Goal: Information Seeking & Learning: Learn about a topic

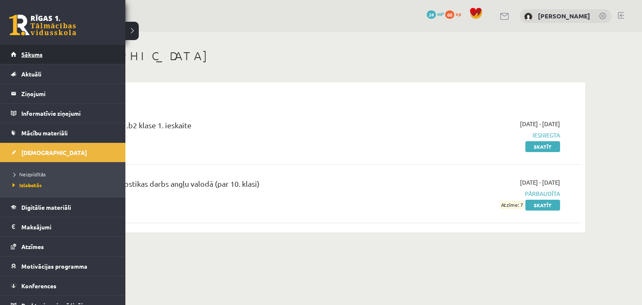
click at [52, 51] on link "Sākums" at bounding box center [63, 54] width 104 height 19
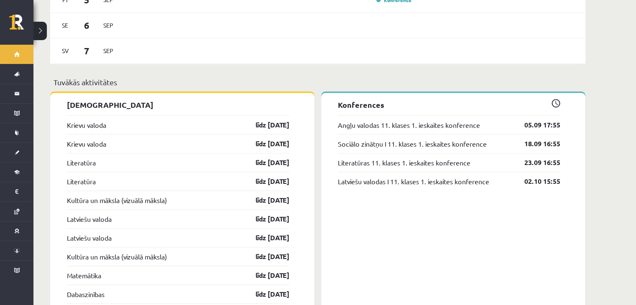
scroll to position [618, 0]
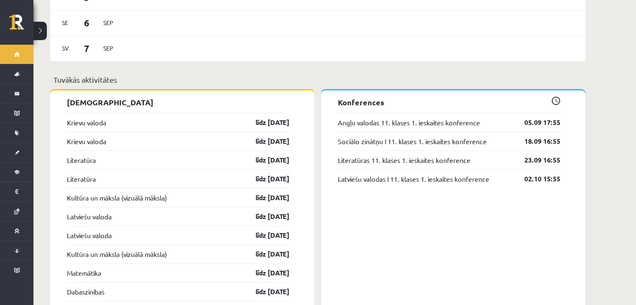
click at [366, 97] on p "Konferences" at bounding box center [449, 102] width 222 height 11
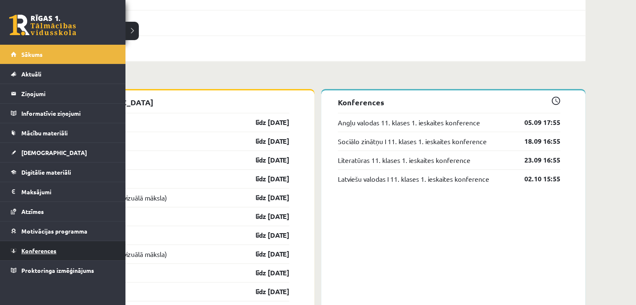
click at [52, 248] on span "Konferences" at bounding box center [38, 251] width 35 height 8
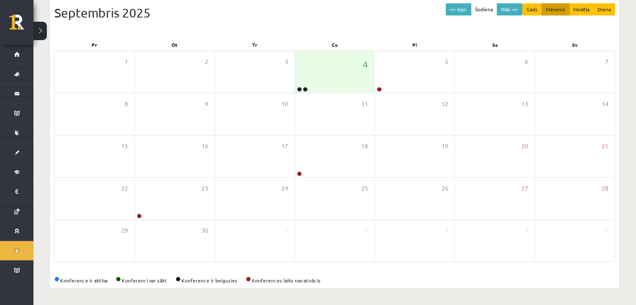
scroll to position [94, 0]
click at [323, 74] on div "4" at bounding box center [334, 72] width 79 height 42
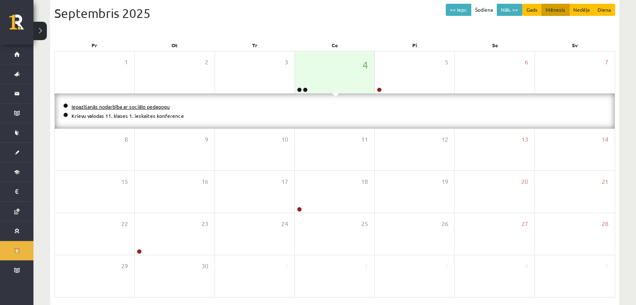
click at [120, 103] on link "Iepazīšanās nodarbība ar sociālo pedagogu" at bounding box center [120, 106] width 98 height 7
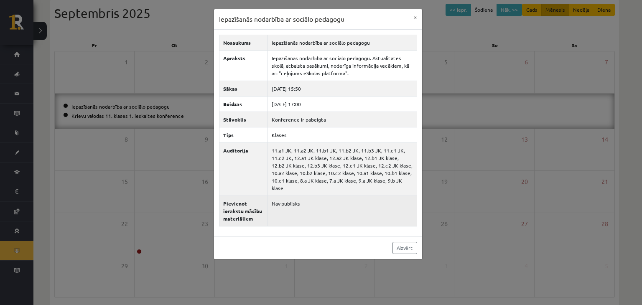
click at [269, 206] on td "Nav publisks" at bounding box center [341, 211] width 149 height 31
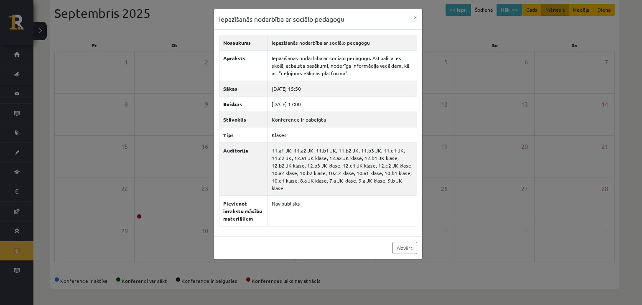
click at [515, 126] on div "Iepazīšanās nodarbība ar sociālo pedagogu × Nosaukums Iepazīšanās nodarbība ar …" at bounding box center [321, 152] width 642 height 305
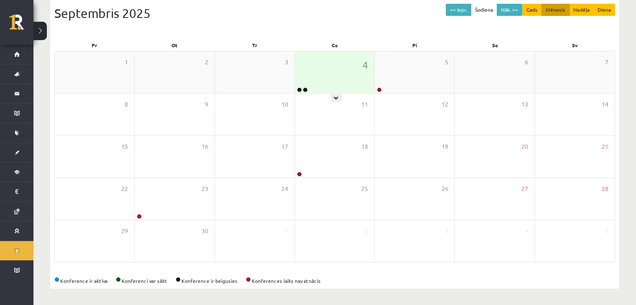
click at [308, 84] on div "4" at bounding box center [334, 72] width 79 height 42
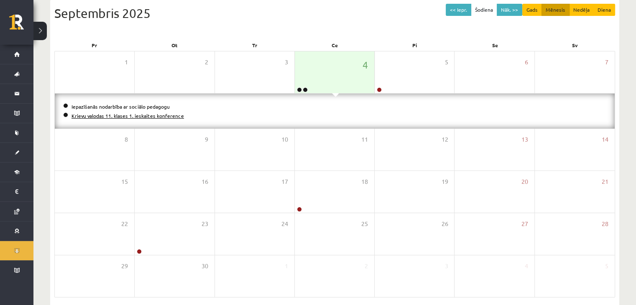
click at [154, 115] on link "Krievu valodas 11. klases 1. ieskaites konference" at bounding box center [127, 115] width 112 height 7
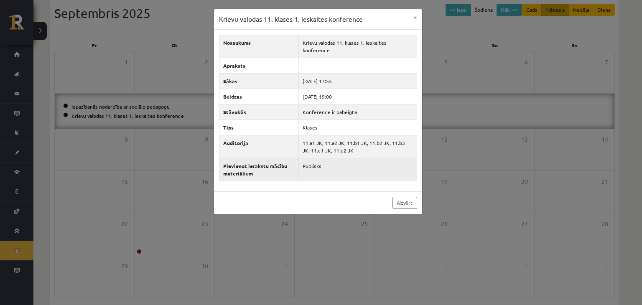
click at [331, 165] on td "Publisks" at bounding box center [358, 169] width 118 height 23
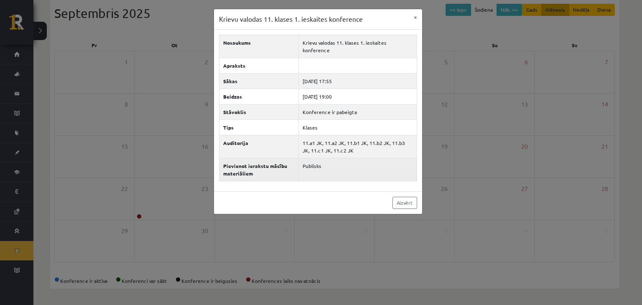
click at [331, 165] on td "Publisks" at bounding box center [358, 169] width 118 height 23
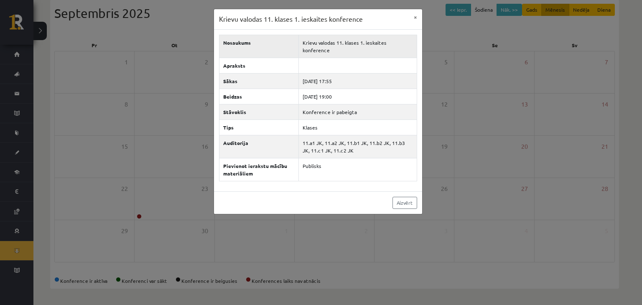
click at [351, 44] on td "Krievu valodas 11. klases 1. ieskaites konference" at bounding box center [358, 46] width 118 height 23
click at [339, 43] on td "Krievu valodas 11. klases 1. ieskaites konference" at bounding box center [358, 46] width 118 height 23
click at [473, 20] on div "Krievu valodas 11. klases 1. ieskaites konference × Nosaukums Krievu valodas 11…" at bounding box center [321, 152] width 642 height 305
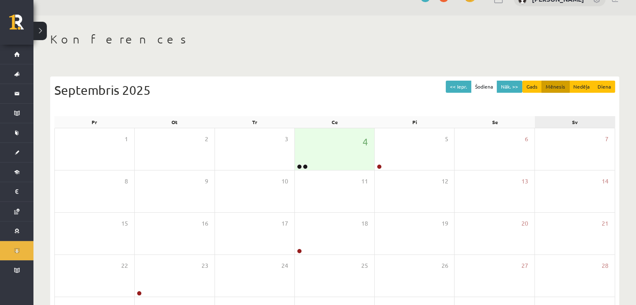
scroll to position [33, 0]
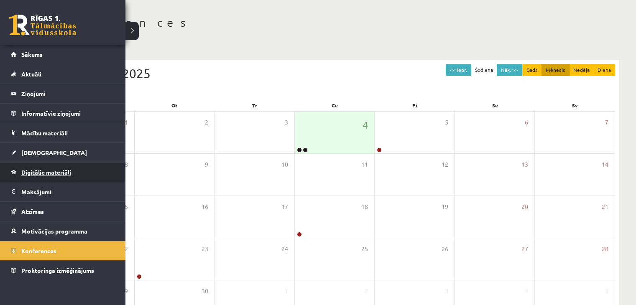
click at [37, 178] on link "Digitālie materiāli" at bounding box center [63, 172] width 104 height 19
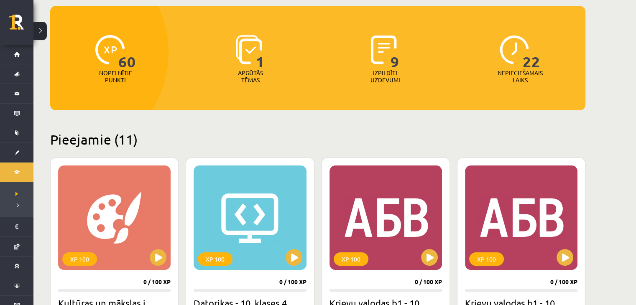
scroll to position [50, 0]
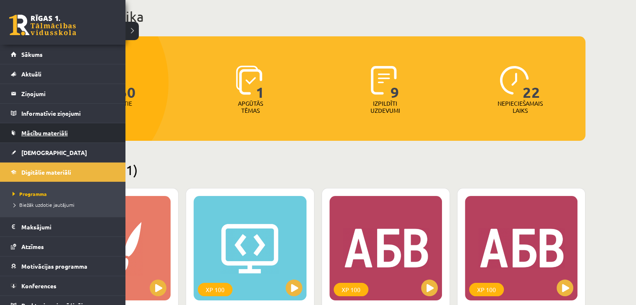
click at [35, 130] on span "Mācību materiāli" at bounding box center [44, 133] width 46 height 8
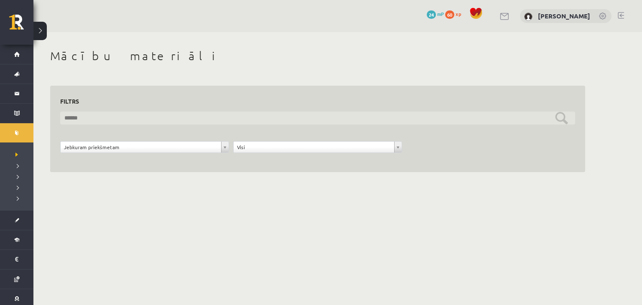
click at [109, 112] on input "text" at bounding box center [317, 118] width 515 height 13
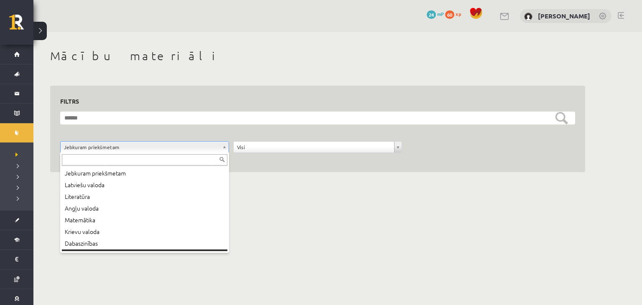
scroll to position [10, 0]
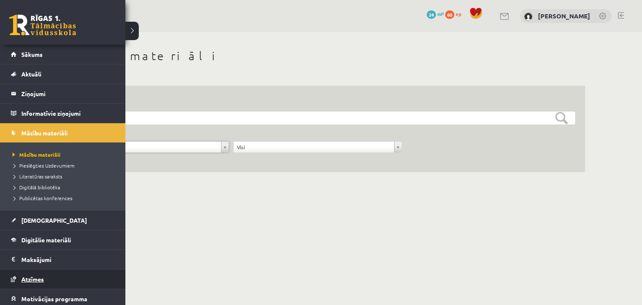
drag, startPoint x: 27, startPoint y: 220, endPoint x: 28, endPoint y: 273, distance: 53.1
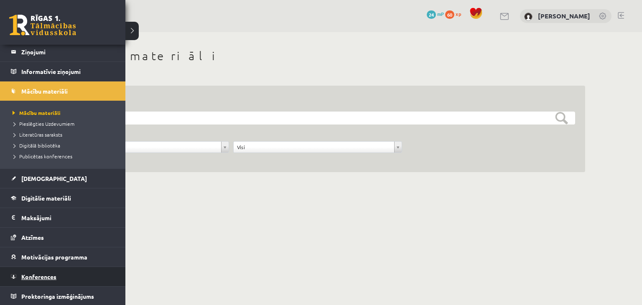
click at [59, 275] on link "Konferences" at bounding box center [63, 276] width 104 height 19
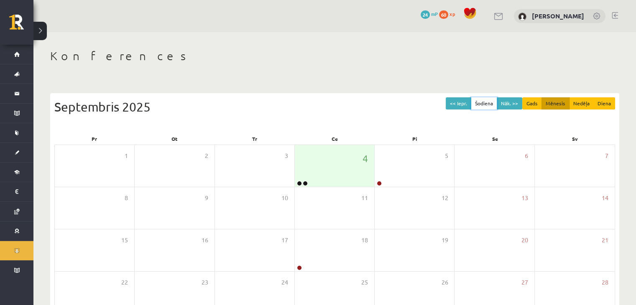
click at [489, 104] on button "Šodiena" at bounding box center [483, 103] width 26 height 12
click at [347, 163] on div "4" at bounding box center [334, 166] width 79 height 42
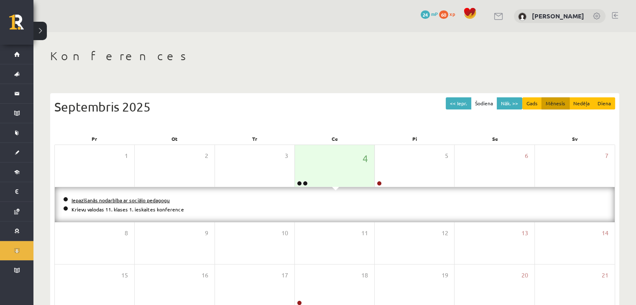
click at [138, 199] on link "Iepazīšanās nodarbība ar sociālo pedagogu" at bounding box center [120, 200] width 98 height 7
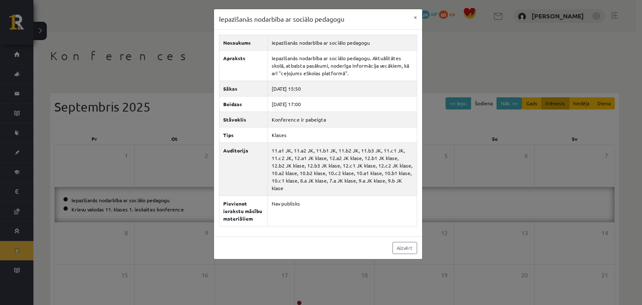
click at [137, 210] on div "Iepazīšanās nodarbība ar sociālo pedagogu × Nosaukums Iepazīšanās nodarbība ar …" at bounding box center [321, 152] width 642 height 305
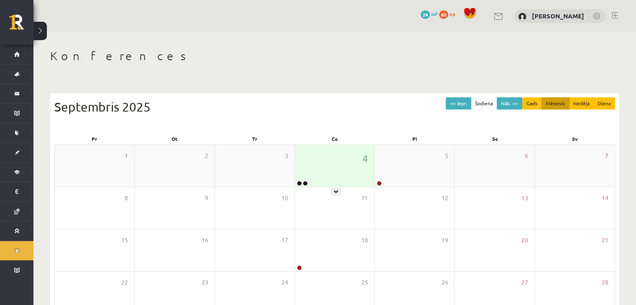
click at [316, 159] on div "4" at bounding box center [334, 166] width 79 height 42
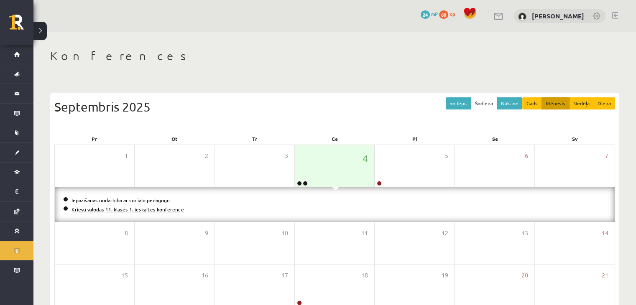
click at [153, 209] on link "Krievu valodas 11. klases 1. ieskaites konference" at bounding box center [127, 209] width 112 height 7
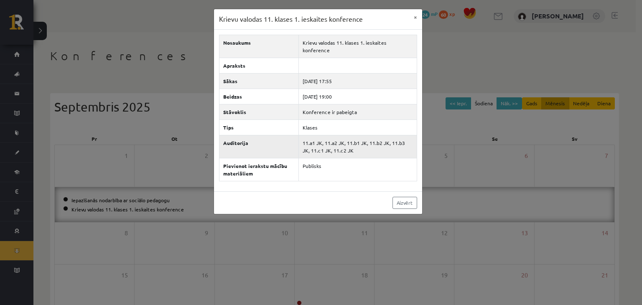
click at [334, 143] on td "11.a1 JK, 11.a2 JK, 11.b1 JK, 11.b2 JK, 11.b3 JK, 11.c1 JK, 11.c2 JK" at bounding box center [358, 146] width 118 height 23
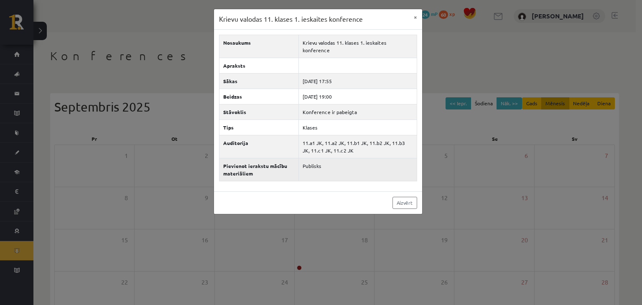
click at [325, 162] on td "Publisks" at bounding box center [358, 169] width 118 height 23
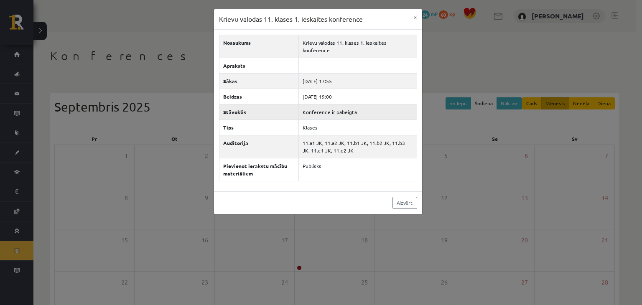
click at [308, 107] on td "Konference ir pabeigta" at bounding box center [358, 111] width 118 height 15
drag, startPoint x: 314, startPoint y: 116, endPoint x: 314, endPoint y: 75, distance: 40.9
click at [314, 75] on tbody "Nosaukums Krievu valodas 11. klases 1. ieskaites konference Apraksts Sākas [DAT…" at bounding box center [318, 108] width 198 height 146
click at [314, 75] on td "[DATE] 17:55" at bounding box center [358, 80] width 118 height 15
click at [312, 64] on td at bounding box center [358, 65] width 118 height 15
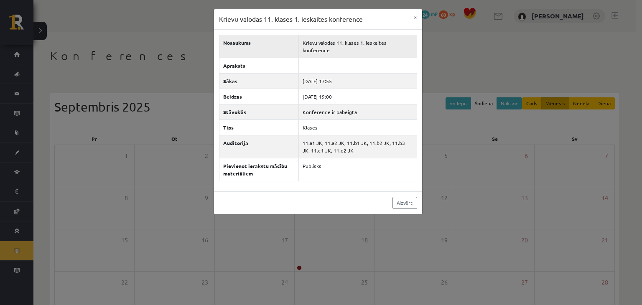
click at [313, 44] on td "Krievu valodas 11. klases 1. ieskaites konference" at bounding box center [358, 46] width 118 height 23
click at [460, 58] on div "Krievu valodas 11. klases 1. ieskaites konference × Nosaukums Krievu valodas 11…" at bounding box center [321, 152] width 642 height 305
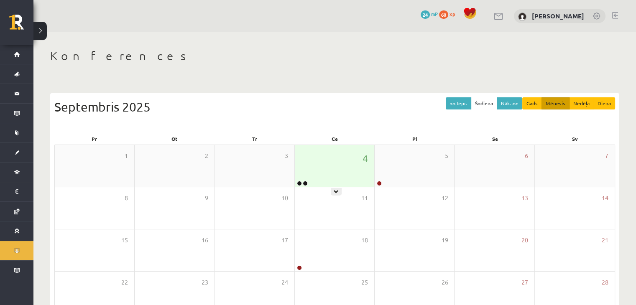
click at [360, 165] on div "4" at bounding box center [334, 166] width 79 height 42
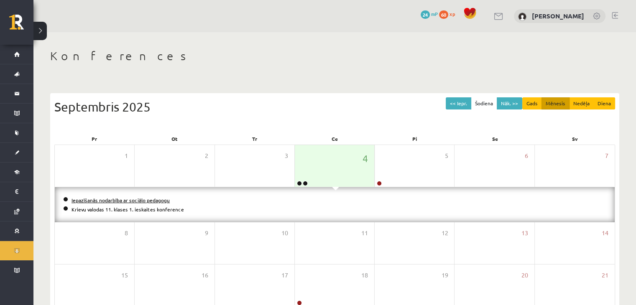
click at [145, 199] on link "Iepazīšanās nodarbība ar sociālo pedagogu" at bounding box center [120, 200] width 98 height 7
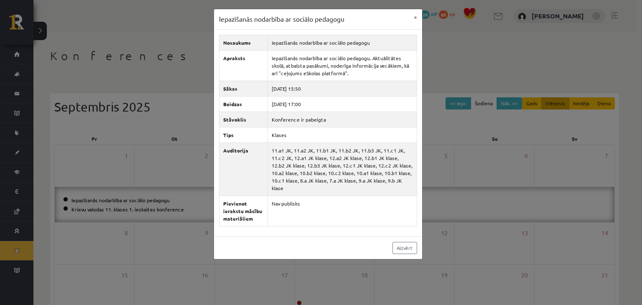
click at [427, 56] on div "Iepazīšanās nodarbība ar sociālo pedagogu × Nosaukums Iepazīšanās nodarbība ar …" at bounding box center [321, 152] width 642 height 305
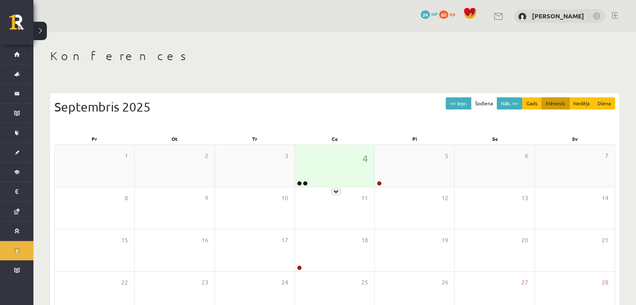
click at [344, 167] on div "4" at bounding box center [334, 166] width 79 height 42
